Goal: Task Accomplishment & Management: Use online tool/utility

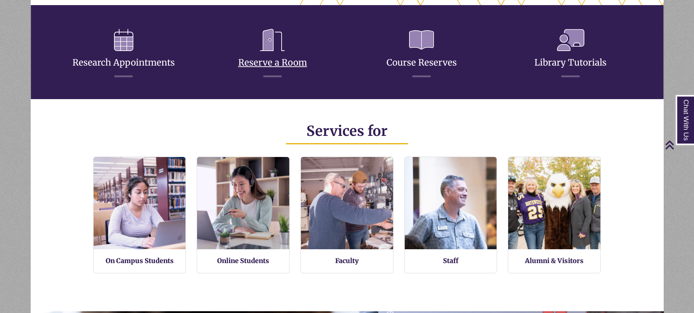
scroll to position [172, 633]
click at [274, 63] on link "Reserve a Room" at bounding box center [272, 53] width 69 height 29
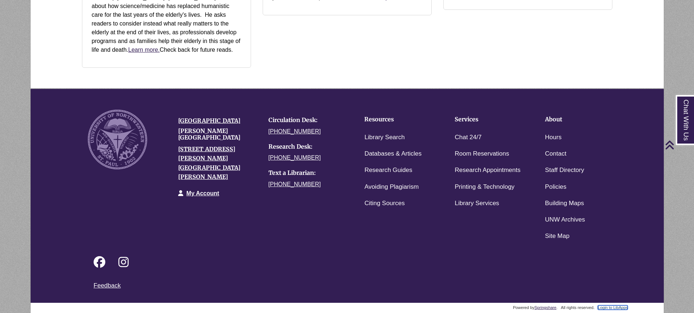
click at [607, 308] on link "Login to LibApps" at bounding box center [612, 307] width 30 height 4
